Goal: Navigation & Orientation: Find specific page/section

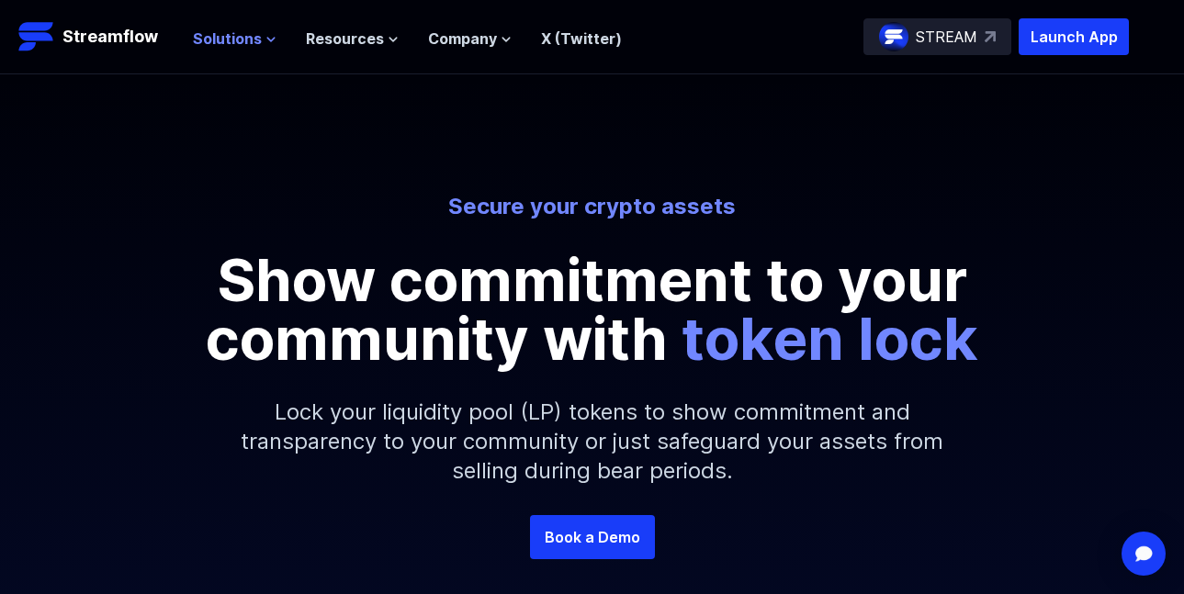
click at [265, 44] on icon at bounding box center [270, 39] width 11 height 11
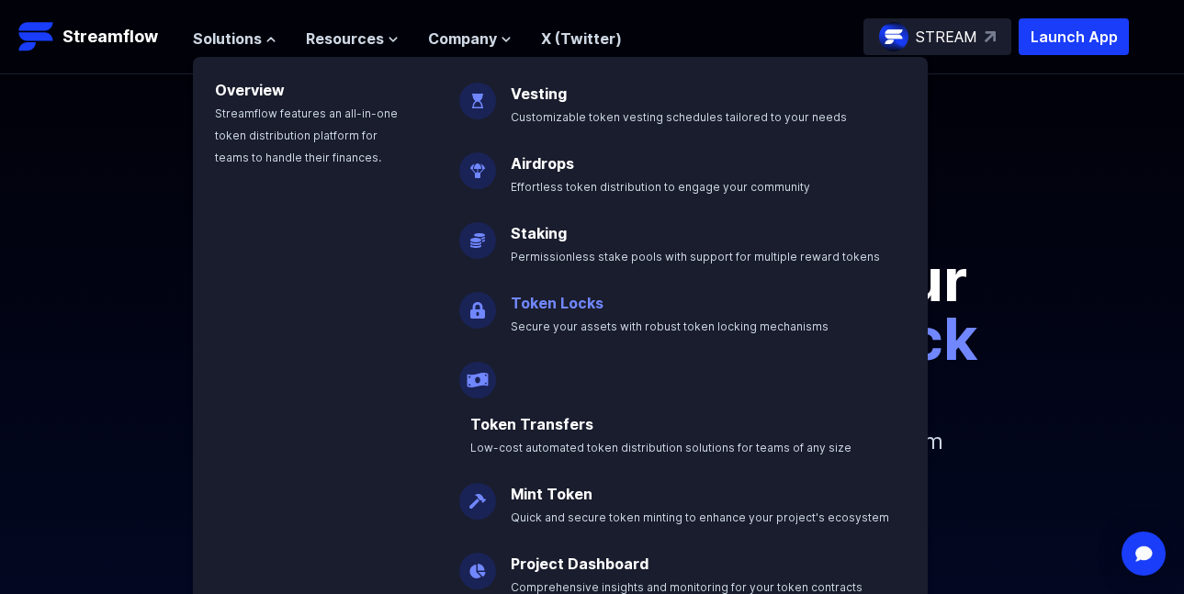
click at [560, 312] on p "Token Locks Secure your assets with robust token locking mechanisms" at bounding box center [683, 306] width 366 height 59
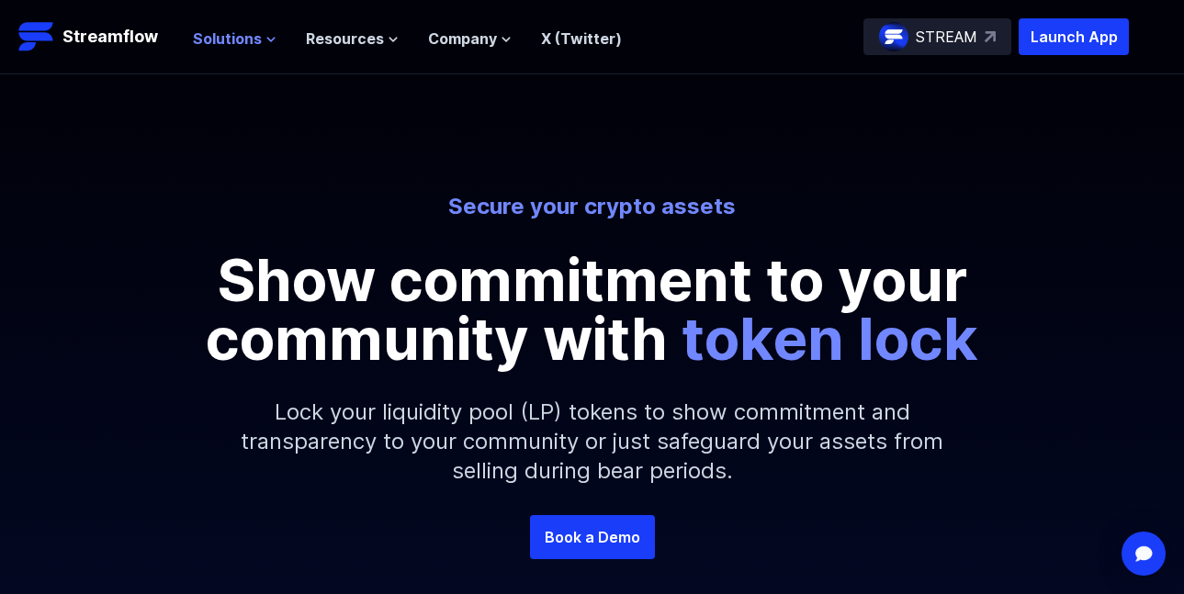
click at [258, 41] on span "Solutions" at bounding box center [227, 39] width 69 height 22
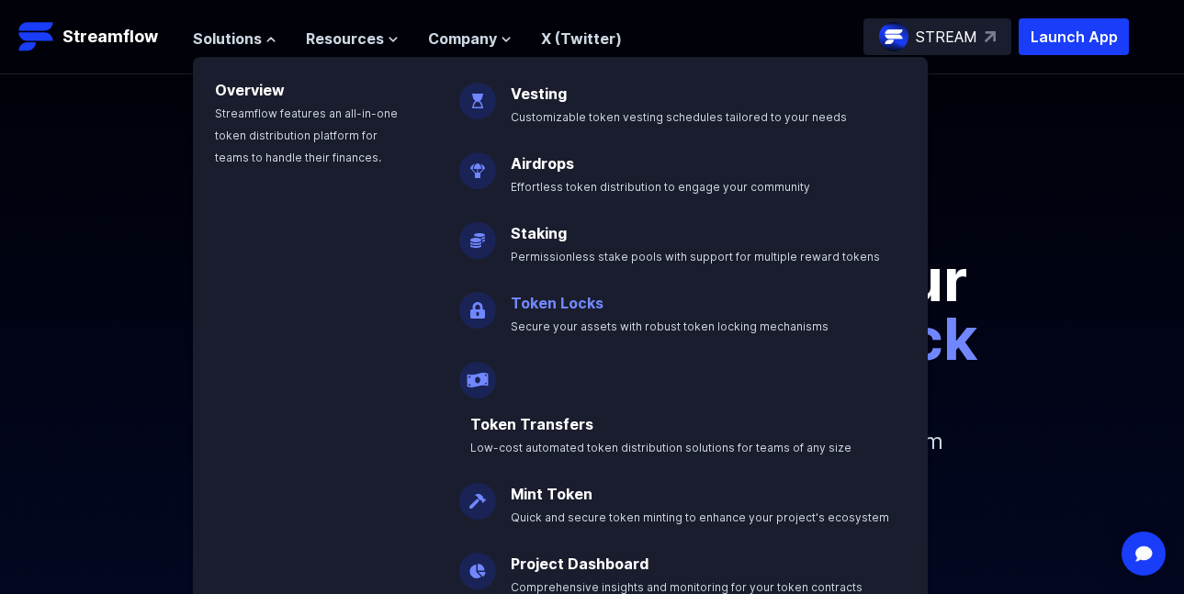
click at [536, 302] on link "Token Locks" at bounding box center [557, 303] width 93 height 18
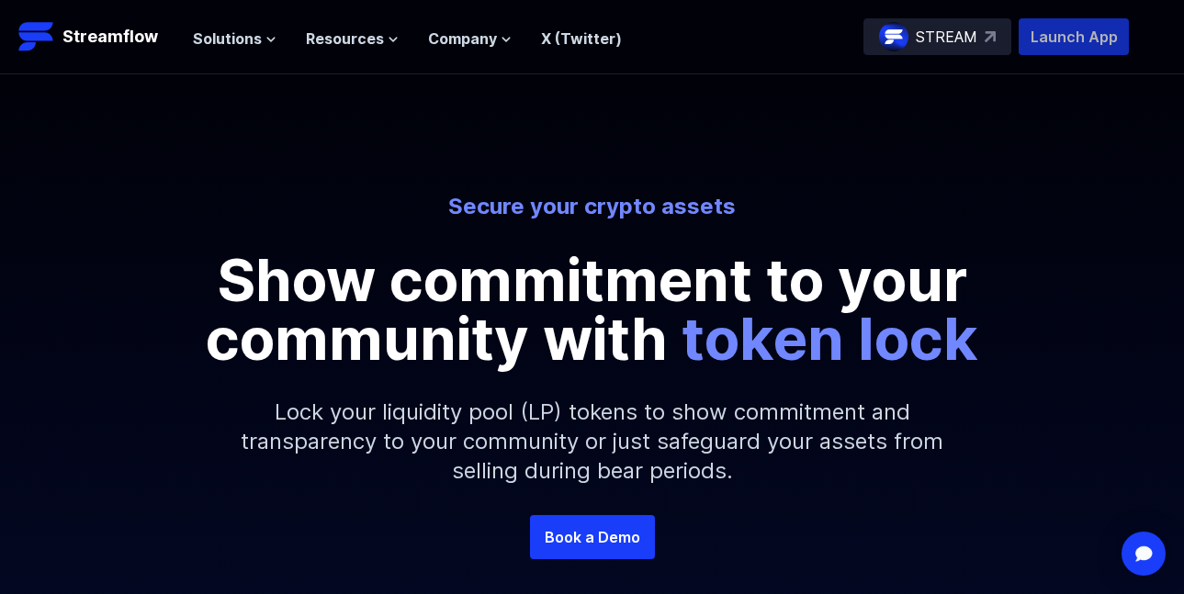
click at [1081, 38] on p "Launch App" at bounding box center [1073, 36] width 110 height 37
